Goal: Task Accomplishment & Management: Use online tool/utility

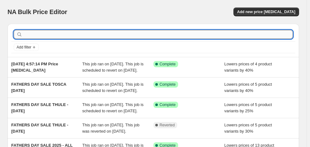
click at [53, 33] on input "text" at bounding box center [158, 34] width 269 height 9
type input "[PERSON_NAME]"
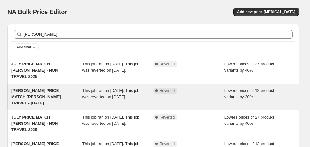
click at [57, 96] on span "[PERSON_NAME] PRICE MATCH [PERSON_NAME] TRAVEL - [DATE]" at bounding box center [36, 96] width 50 height 17
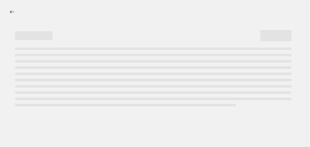
select select "percentage"
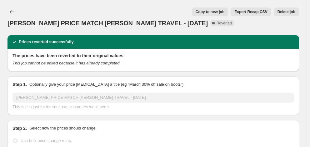
click at [219, 11] on span "Copy to new job" at bounding box center [210, 11] width 29 height 5
select select "percentage"
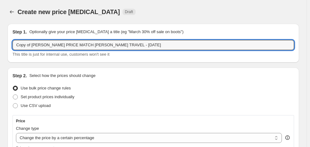
drag, startPoint x: 61, startPoint y: 46, endPoint x: 5, endPoint y: 47, distance: 55.7
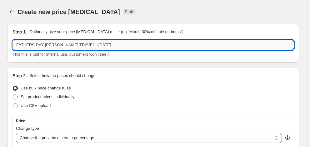
drag, startPoint x: 110, startPoint y: 44, endPoint x: 88, endPoint y: 46, distance: 21.3
click at [88, 46] on input "FATHERS DAY [PERSON_NAME] TRAVEL - [DATE]" at bounding box center [154, 45] width 282 height 10
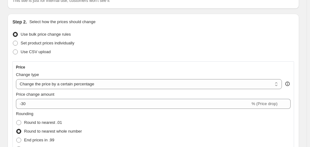
scroll to position [63, 0]
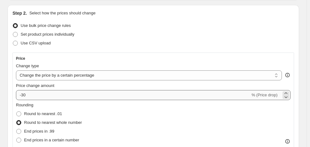
type input "FATHERS DAY [PERSON_NAME] TRAVEL - 2025"
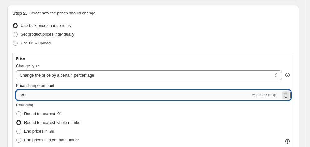
click at [48, 99] on input "-30" at bounding box center [133, 95] width 234 height 10
type input "-3"
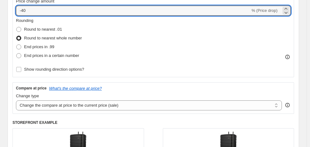
scroll to position [156, 0]
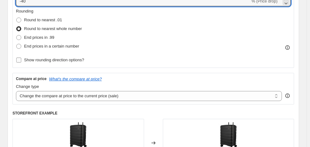
type input "-40"
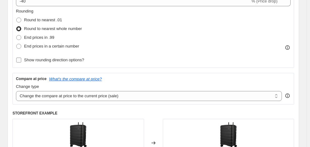
click at [76, 62] on span "Show rounding direction options?" at bounding box center [54, 60] width 60 height 5
click at [21, 62] on input "Show rounding direction options?" at bounding box center [18, 60] width 5 height 5
checkbox input "true"
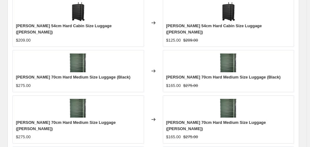
scroll to position [538, 0]
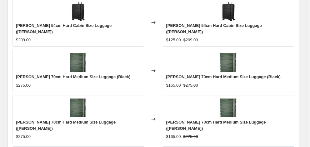
checkbox input "true"
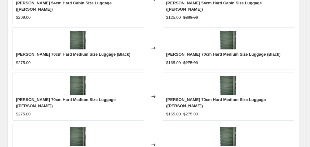
scroll to position [569, 0]
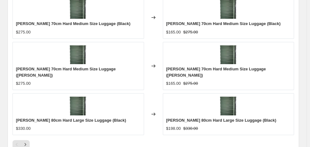
scroll to position [600, 0]
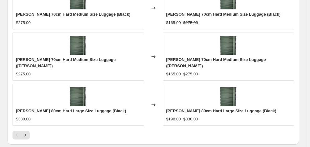
type input "[DATE]"
type input "06:00"
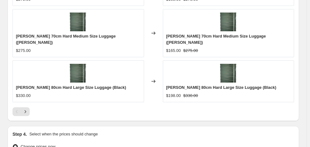
scroll to position [644, 0]
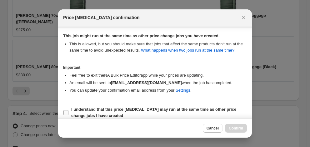
scroll to position [121, 0]
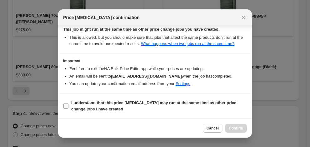
click at [146, 106] on span "I understand that this price [MEDICAL_DATA] may run at the same time as other p…" at bounding box center [159, 106] width 176 height 13
click at [68, 106] on input "I understand that this price [MEDICAL_DATA] may run at the same time as other p…" at bounding box center [65, 105] width 5 height 5
checkbox input "true"
click at [236, 128] on span "Confirm" at bounding box center [236, 128] width 14 height 5
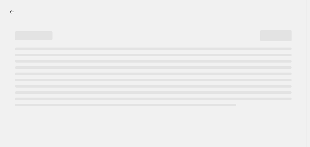
select select "percentage"
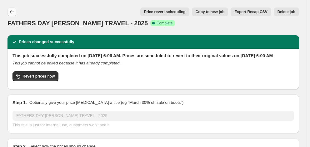
click at [13, 12] on icon "Price change jobs" at bounding box center [12, 12] width 6 height 6
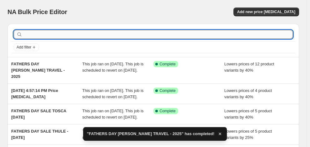
click at [69, 32] on input "text" at bounding box center [158, 34] width 269 height 9
type input "[PERSON_NAME]"
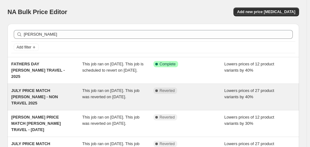
click at [54, 100] on div "JULY PRICE MATCH [PERSON_NAME] - NON TRAVEL 2025" at bounding box center [46, 97] width 71 height 19
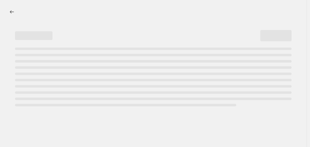
select select "percentage"
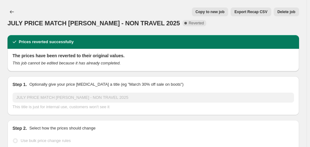
click at [218, 13] on span "Copy to new job" at bounding box center [210, 11] width 29 height 5
select select "percentage"
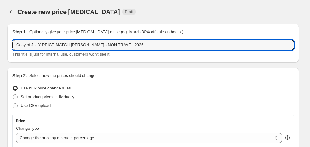
drag, startPoint x: 52, startPoint y: 44, endPoint x: -2, endPoint y: 48, distance: 53.9
click at [0, 48] on html "Home Settings Plans Skip to content Create new price [MEDICAL_DATA]. This page …" at bounding box center [155, 73] width 310 height 147
drag, startPoint x: 56, startPoint y: 45, endPoint x: 62, endPoint y: 44, distance: 5.5
click at [56, 45] on input "FATHERS DAY MATCH PIERRE CARDIN - NON TRAVEL 2025" at bounding box center [154, 45] width 282 height 10
click at [58, 45] on input "FATHERS DAY MATCH PIERRE CARDIN - NON TRAVEL 2025" at bounding box center [154, 45] width 282 height 10
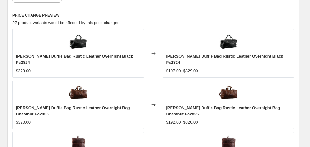
scroll to position [500, 0]
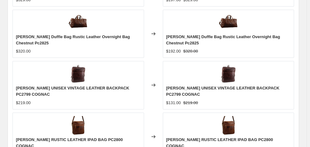
type input "FATHERS DAY PIERRE CARDIN - NON TRAVEL 2025"
checkbox input "true"
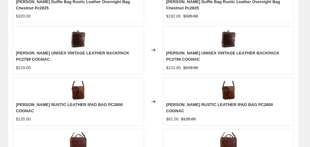
scroll to position [594, 0]
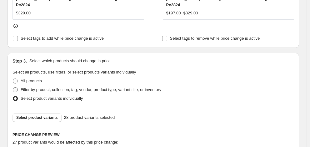
scroll to position [281, 0]
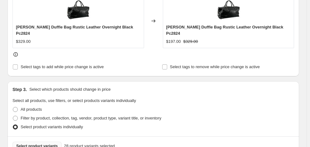
click at [43, 143] on span "Select product variants" at bounding box center [37, 145] width 42 height 5
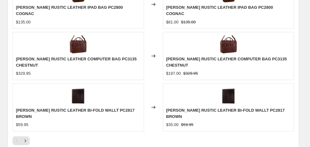
scroll to position [611, 0]
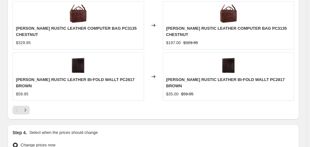
type input "[DATE]"
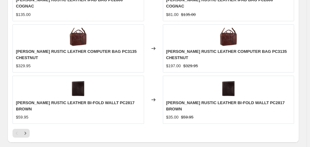
scroll to position [580, 0]
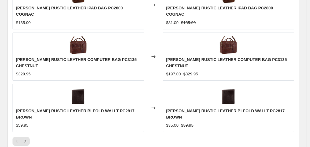
type input "06:00"
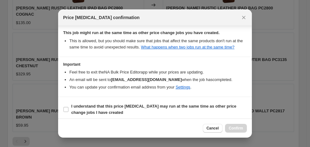
scroll to position [121, 0]
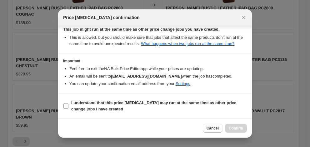
click at [114, 109] on span "I understand that this price [MEDICAL_DATA] may run at the same time as other p…" at bounding box center [159, 106] width 176 height 13
click at [68, 108] on input "I understand that this price [MEDICAL_DATA] may run at the same time as other p…" at bounding box center [65, 105] width 5 height 5
checkbox input "true"
click at [234, 127] on span "Confirm" at bounding box center [236, 128] width 14 height 5
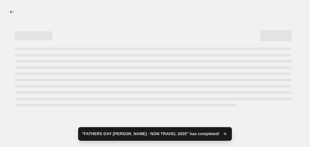
select select "percentage"
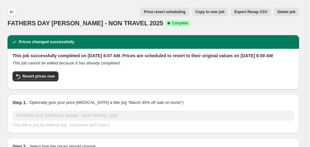
click at [10, 12] on icon "Price change jobs" at bounding box center [12, 11] width 4 height 3
